Goal: Find specific page/section: Locate item on page

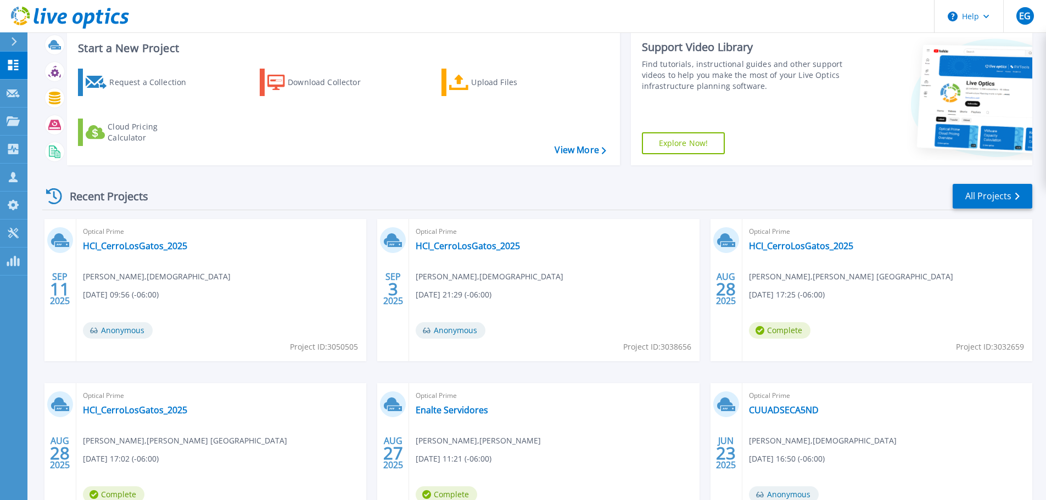
scroll to position [110, 0]
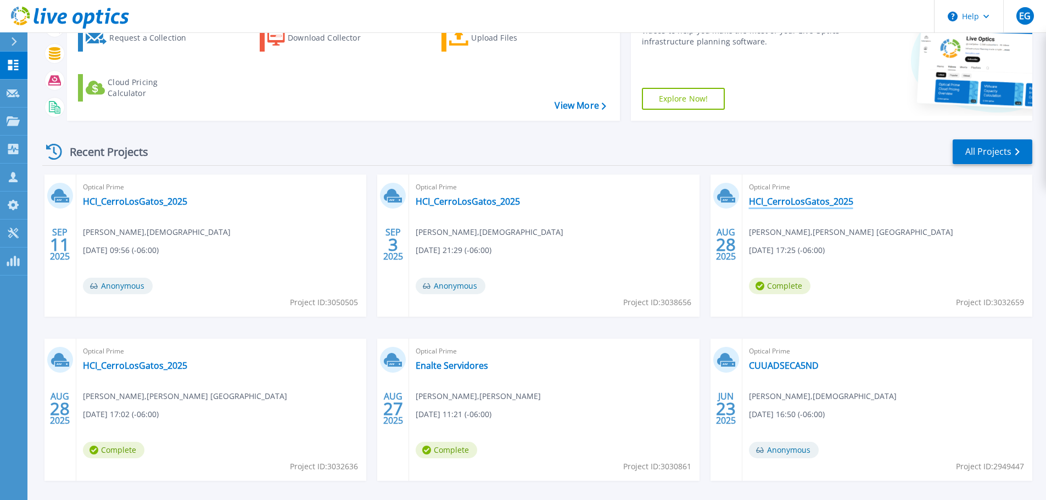
click at [801, 202] on link "HCI_CerroLosGatos_2025" at bounding box center [801, 201] width 104 height 11
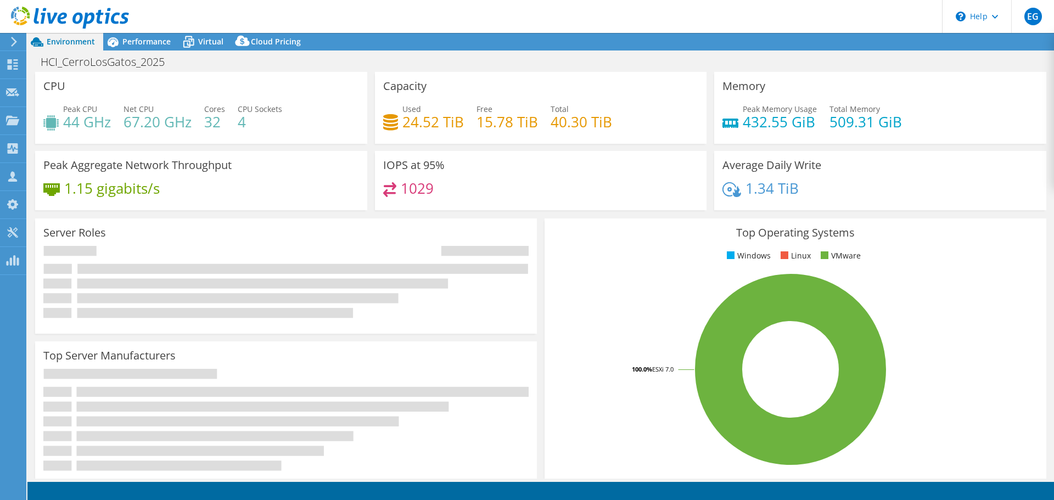
select select "USD"
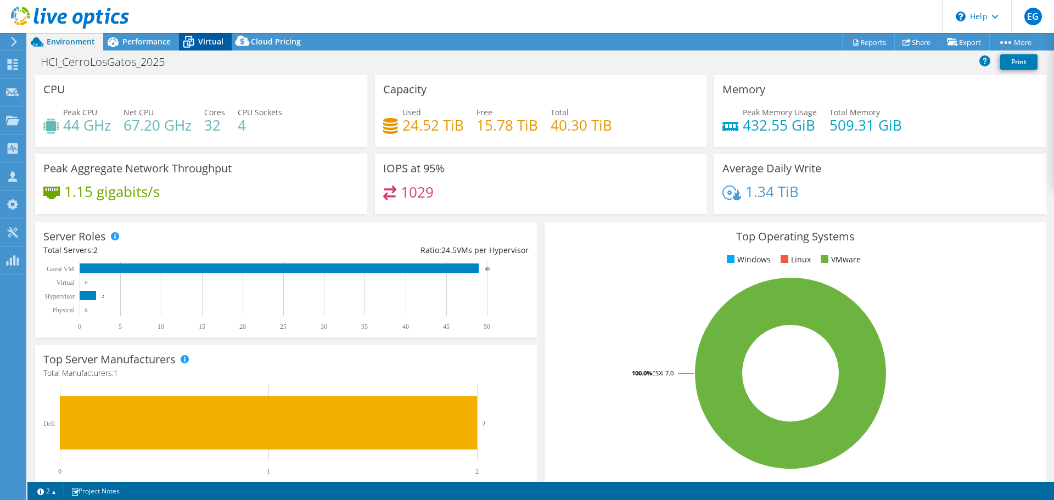
click at [204, 45] on span "Virtual" at bounding box center [210, 41] width 25 height 10
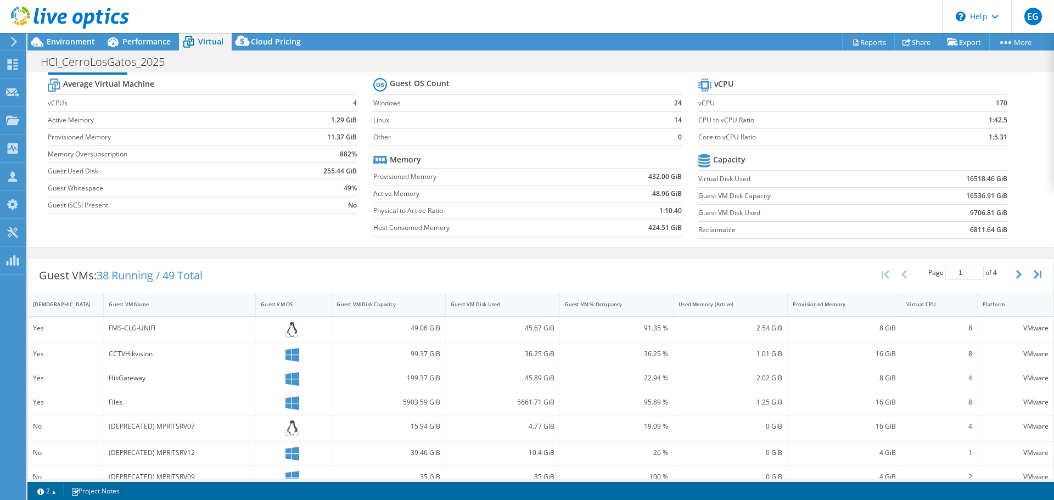
scroll to position [55, 0]
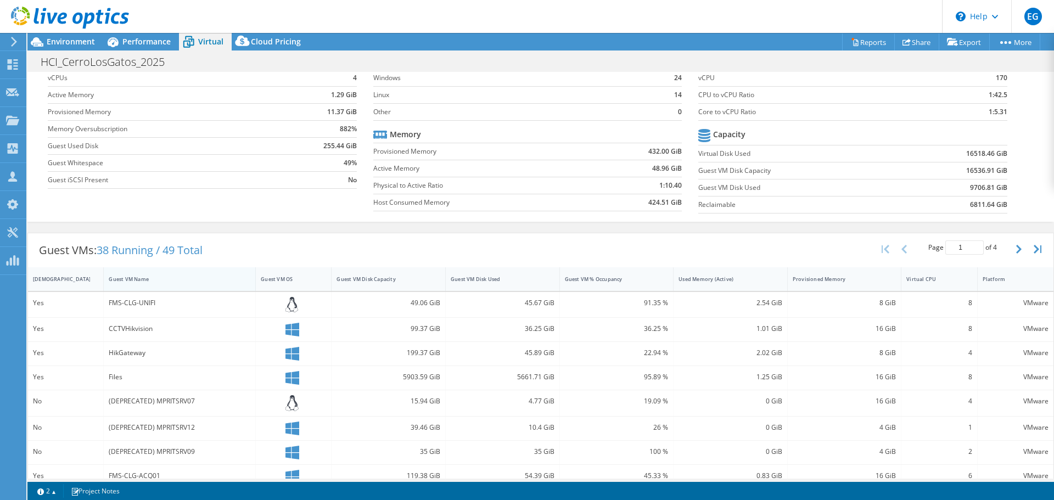
click at [136, 284] on div "Guest VM Name" at bounding box center [173, 279] width 138 height 17
click at [1034, 247] on icon "button" at bounding box center [1038, 249] width 8 height 9
type input "4"
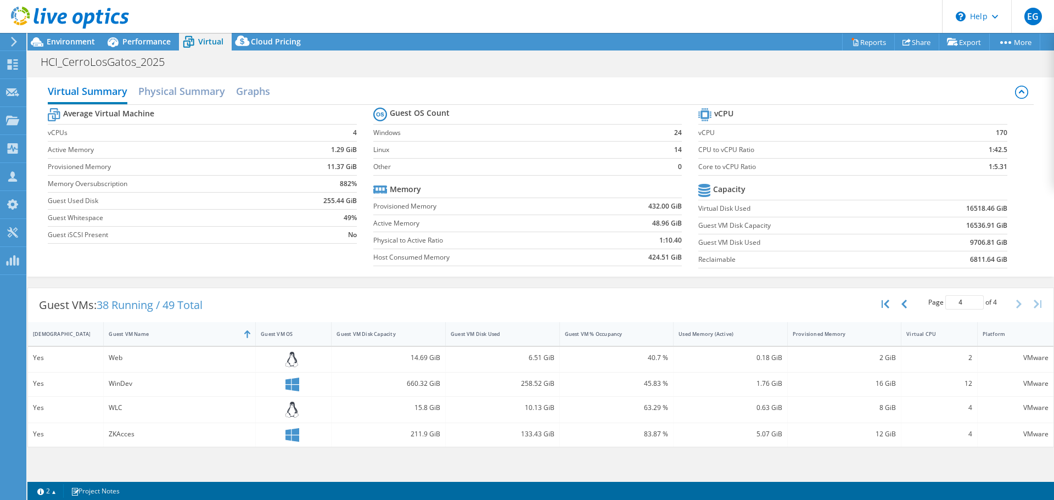
scroll to position [0, 0]
